Goal: Task Accomplishment & Management: Use online tool/utility

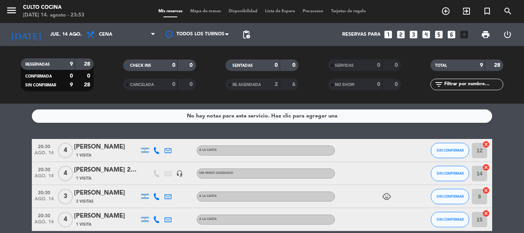
scroll to position [138, 0]
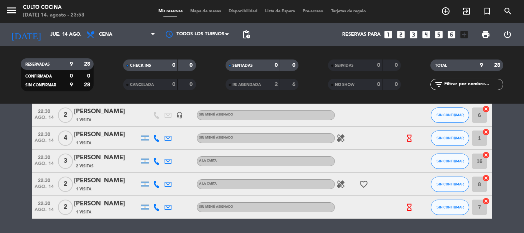
click at [86, 221] on div "No hay notas para este servicio. Haz clic para agregar una 20:30 [DATE] 4 [PERS…" at bounding box center [262, 168] width 524 height 129
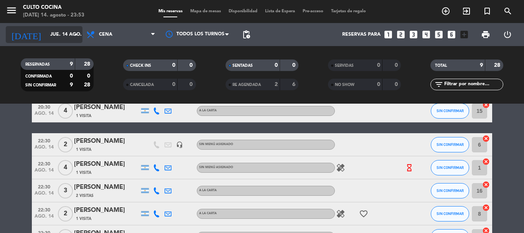
scroll to position [107, 0]
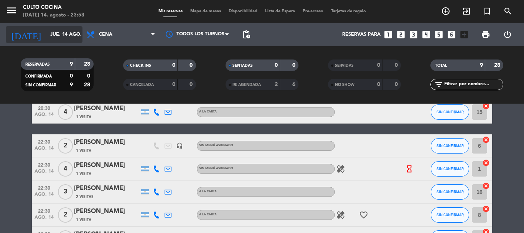
click at [54, 36] on input "jue. 14 ago." at bounding box center [78, 34] width 65 height 13
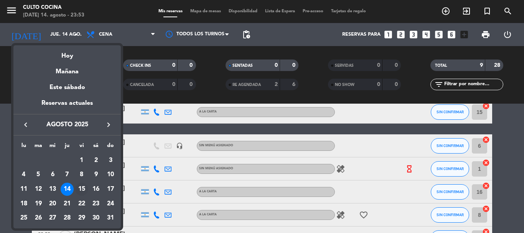
click at [81, 188] on div "15" at bounding box center [81, 189] width 13 height 13
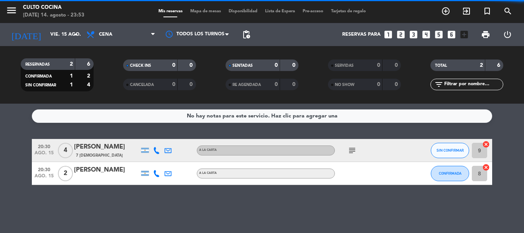
scroll to position [0, 0]
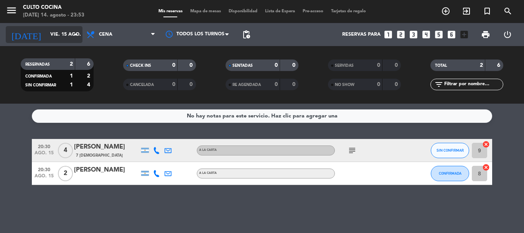
click at [56, 30] on input "vie. 15 ago." at bounding box center [78, 34] width 65 height 13
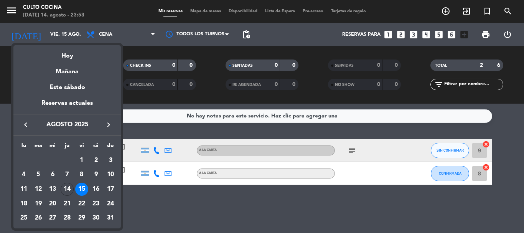
click at [69, 54] on div "Hoy" at bounding box center [66, 53] width 107 height 16
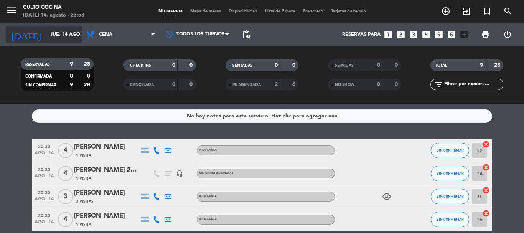
click at [63, 34] on input "jue. 14 ago." at bounding box center [78, 34] width 65 height 13
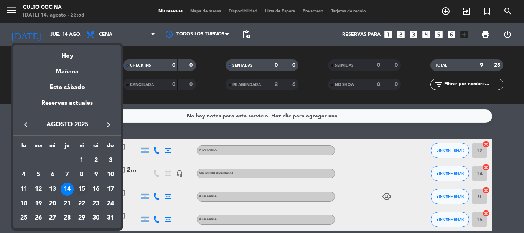
click at [79, 191] on div "15" at bounding box center [81, 189] width 13 height 13
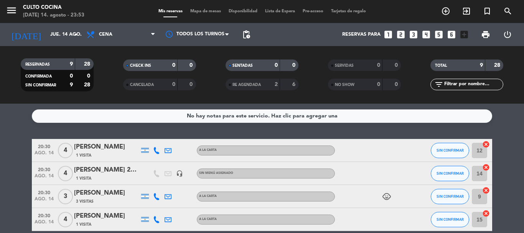
type input "vie. 15 ago."
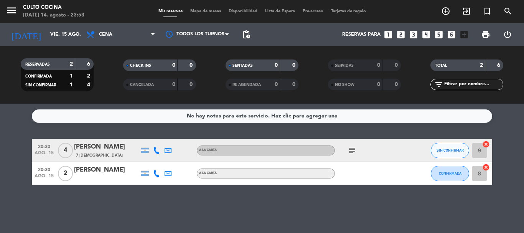
click at [350, 152] on icon "subject" at bounding box center [352, 150] width 9 height 9
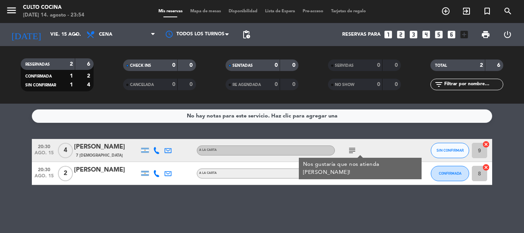
click at [377, 153] on div "subject Nos gustaría que nos atienda [PERSON_NAME]!" at bounding box center [369, 150] width 69 height 23
